Goal: Information Seeking & Learning: Learn about a topic

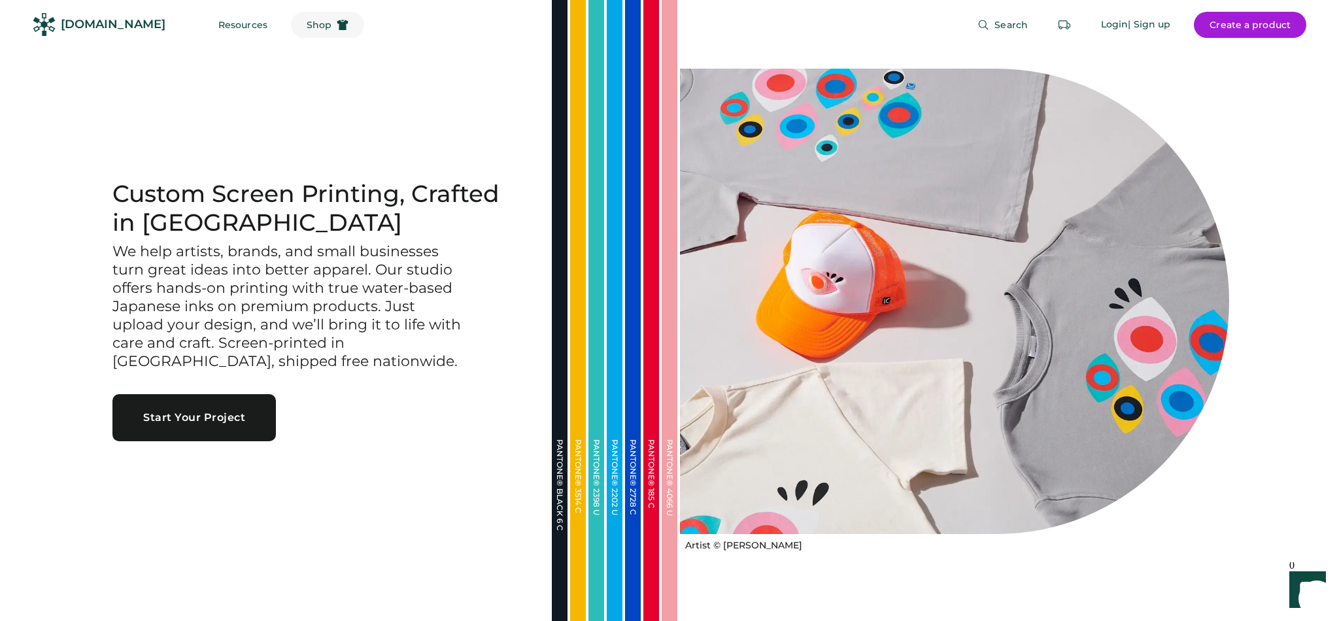
click at [291, 31] on button "Shop" at bounding box center [327, 25] width 73 height 26
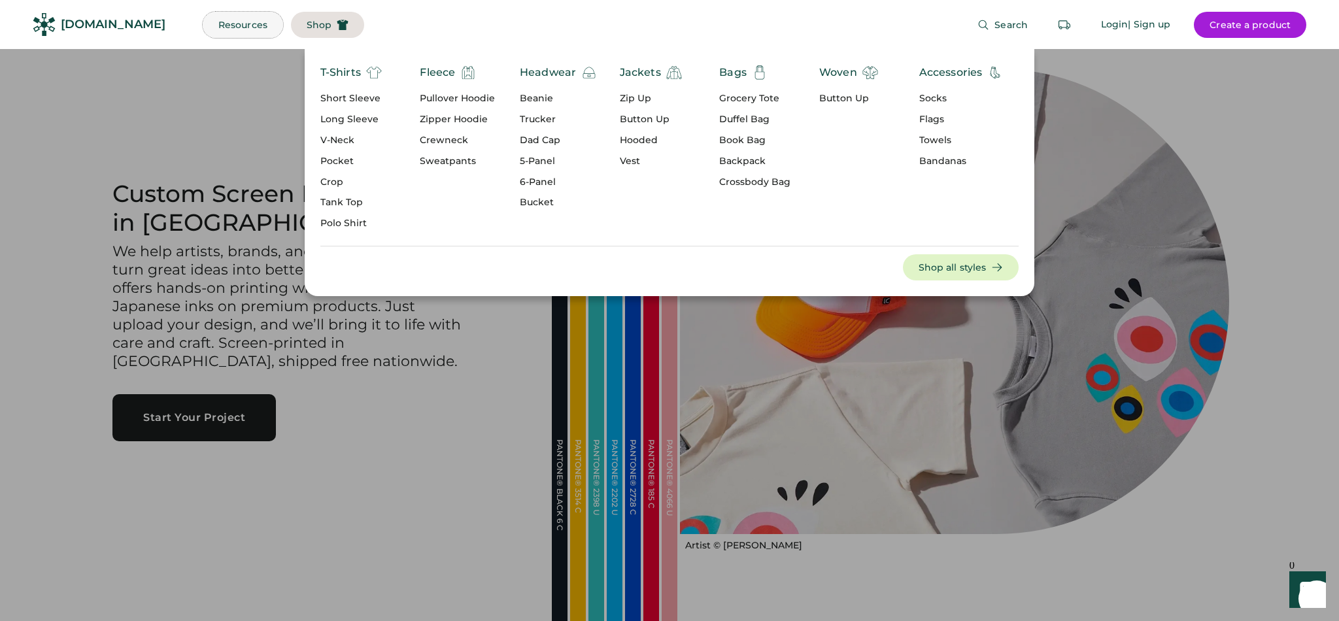
click at [219, 27] on button "Resources" at bounding box center [243, 25] width 80 height 26
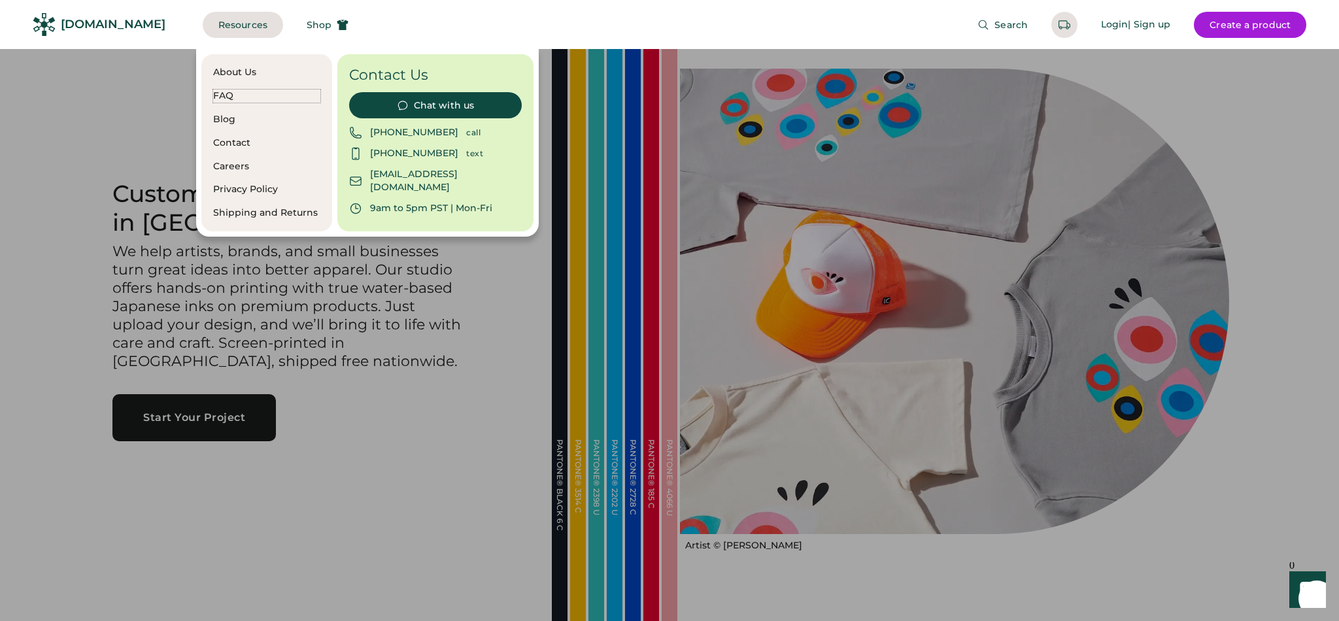
click at [233, 98] on div "FAQ" at bounding box center [266, 96] width 107 height 13
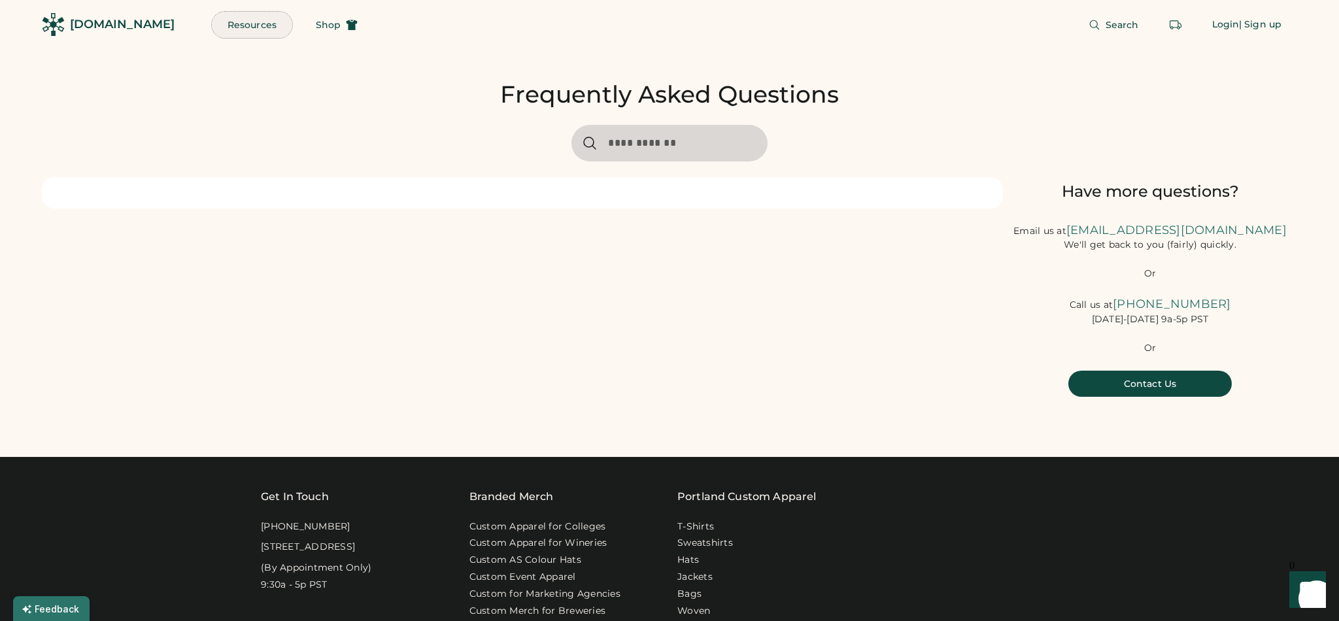
click at [224, 26] on button "Resources" at bounding box center [252, 25] width 80 height 26
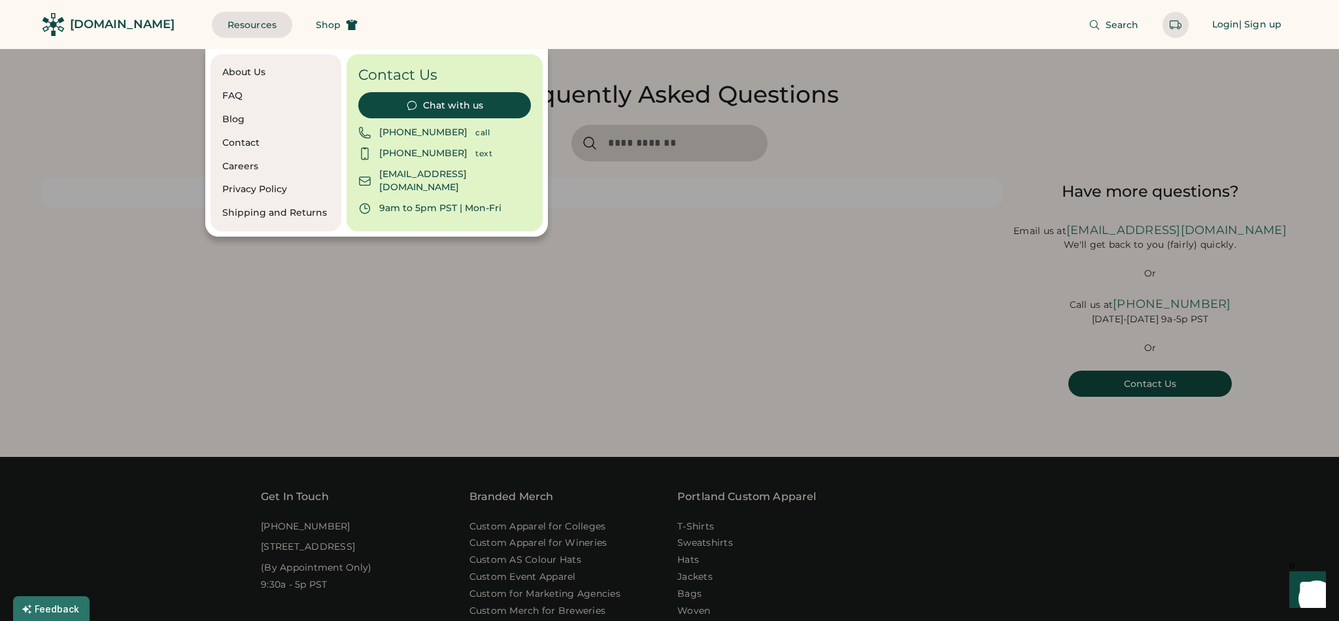
click at [246, 75] on div "About Us" at bounding box center [275, 72] width 107 height 13
